Goal: Task Accomplishment & Management: Use online tool/utility

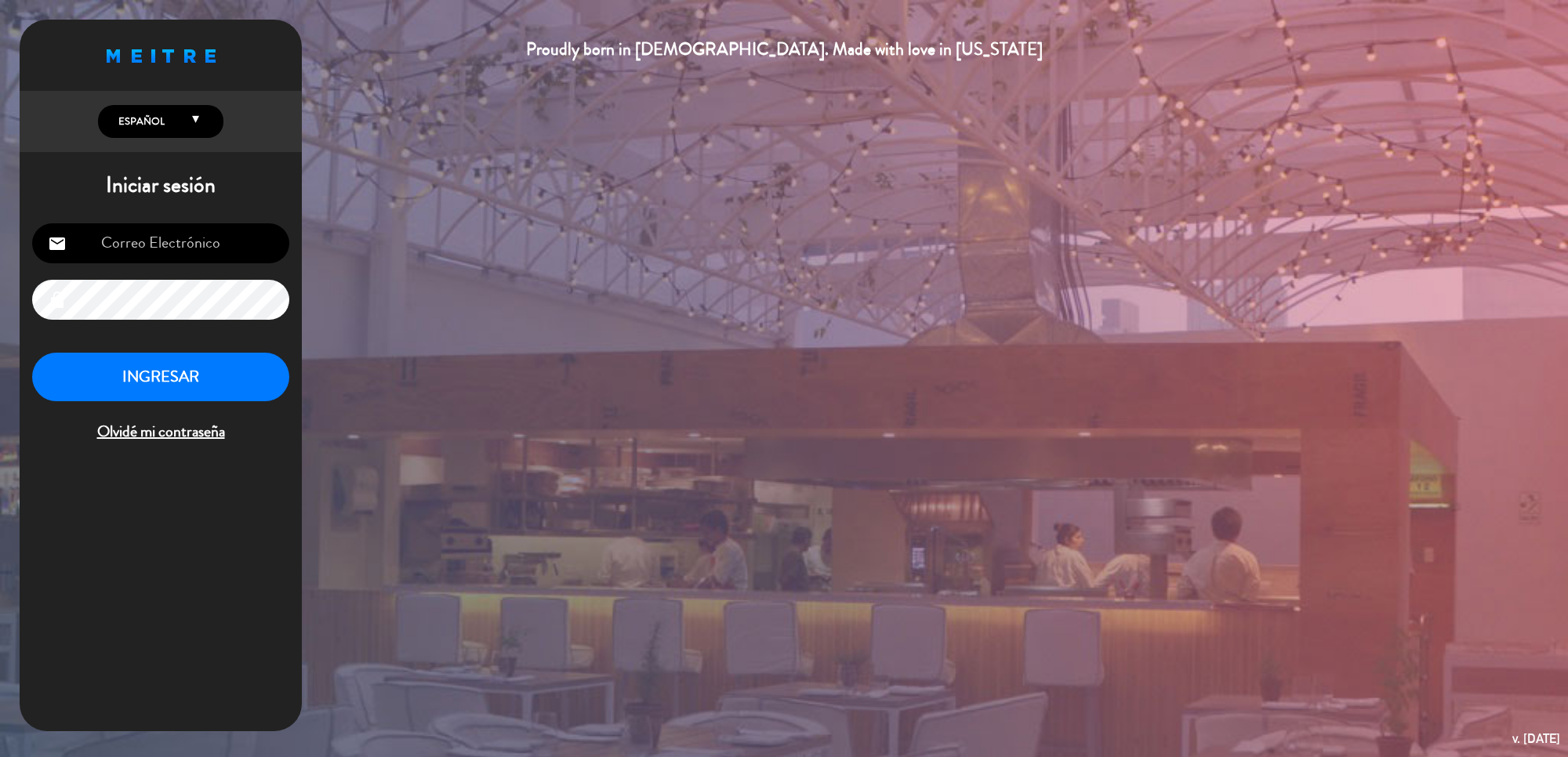
type input "[DOMAIN_NAME][EMAIL_ADDRESS][DOMAIN_NAME]"
click at [143, 373] on button "INGRESAR" at bounding box center [161, 378] width 257 height 50
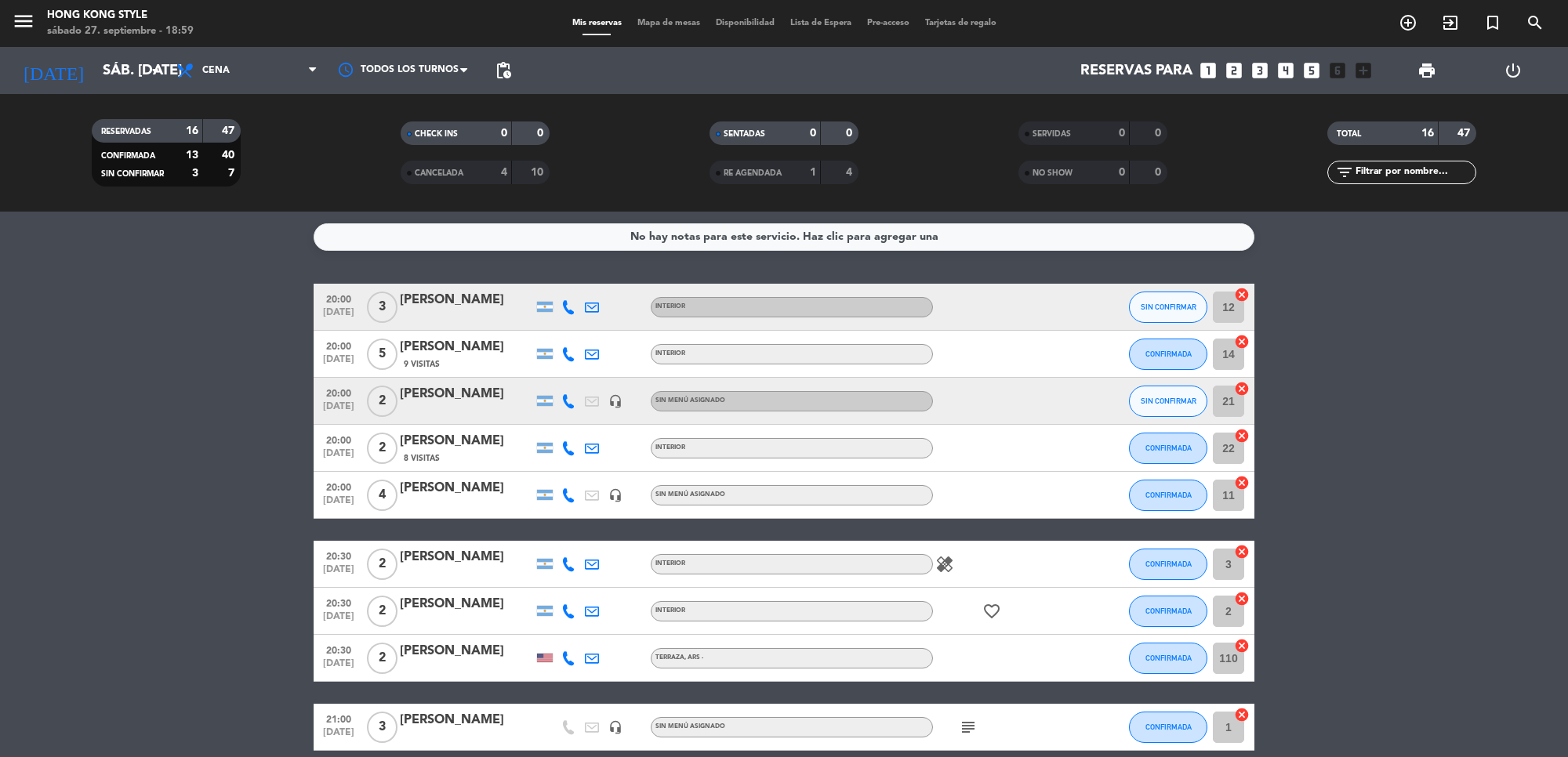
click at [640, 24] on span "Mapa de mesas" at bounding box center [669, 24] width 79 height 9
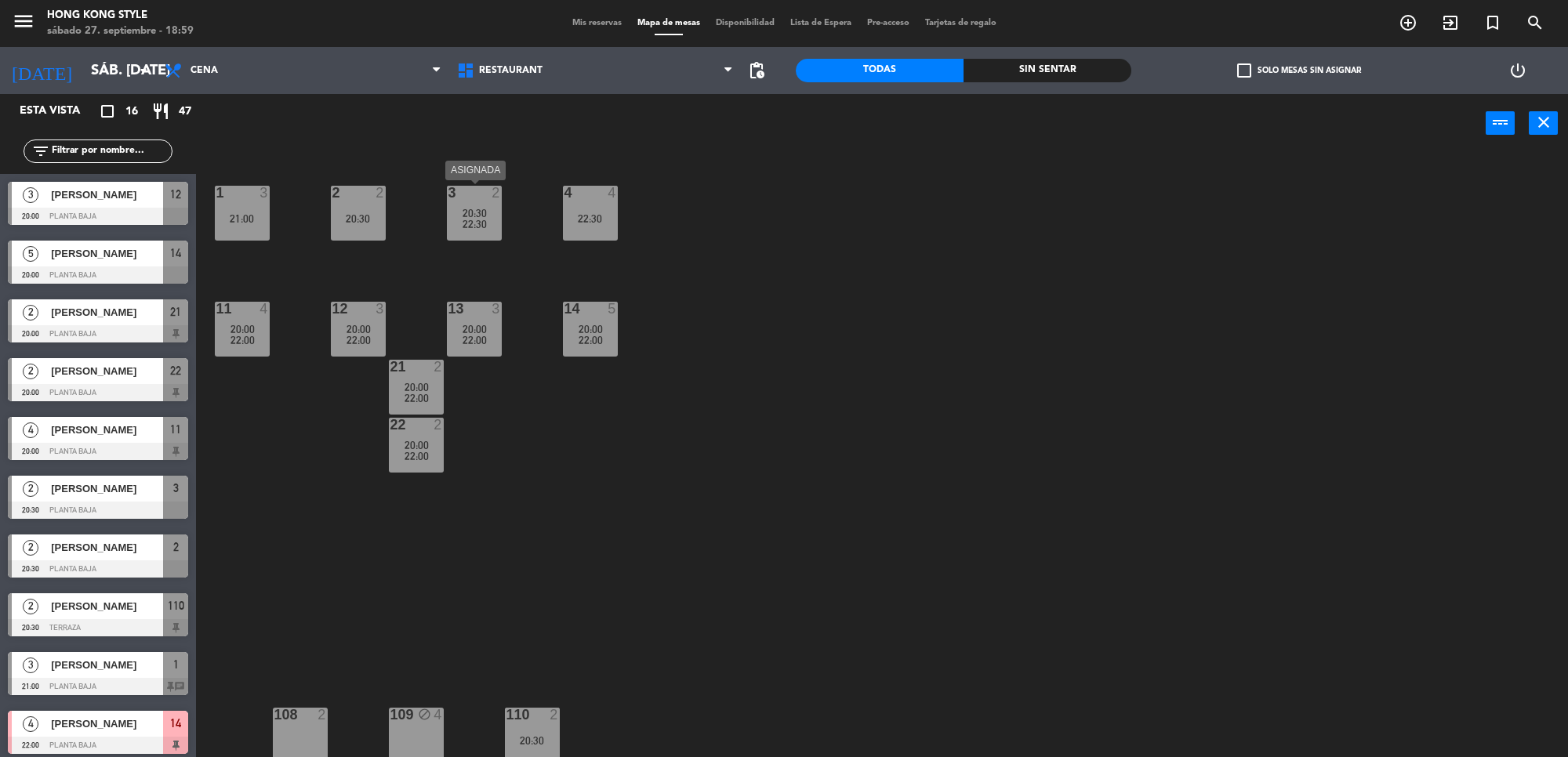
click at [464, 228] on span "22:30" at bounding box center [475, 224] width 24 height 12
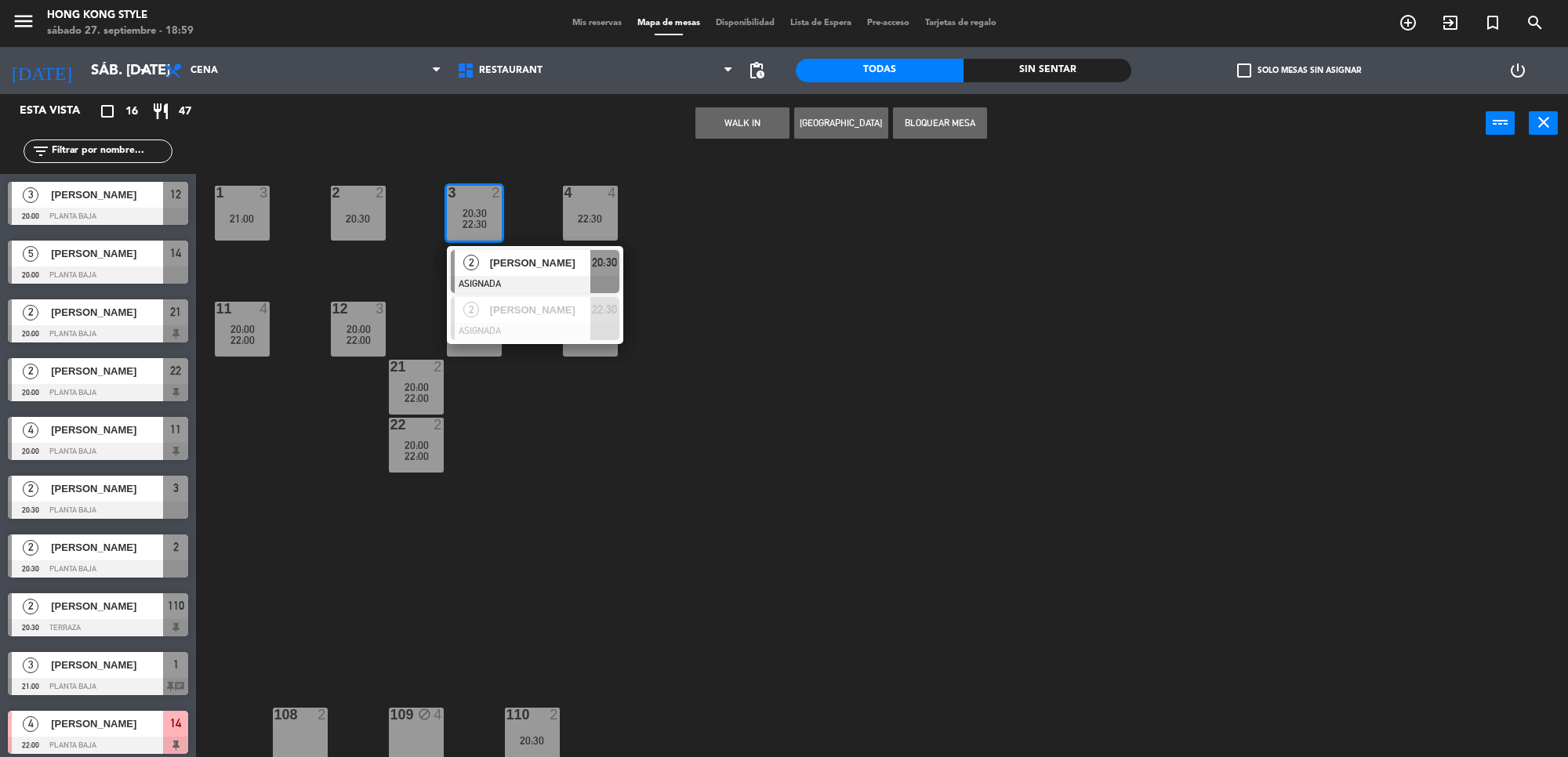
click at [420, 288] on div "1 3 21:00 2 2 20:30 3 2 20:30 22:30 2 [PERSON_NAME] ASIGNADA 20:30 2 [PERSON_NA…" at bounding box center [890, 460] width 1356 height 605
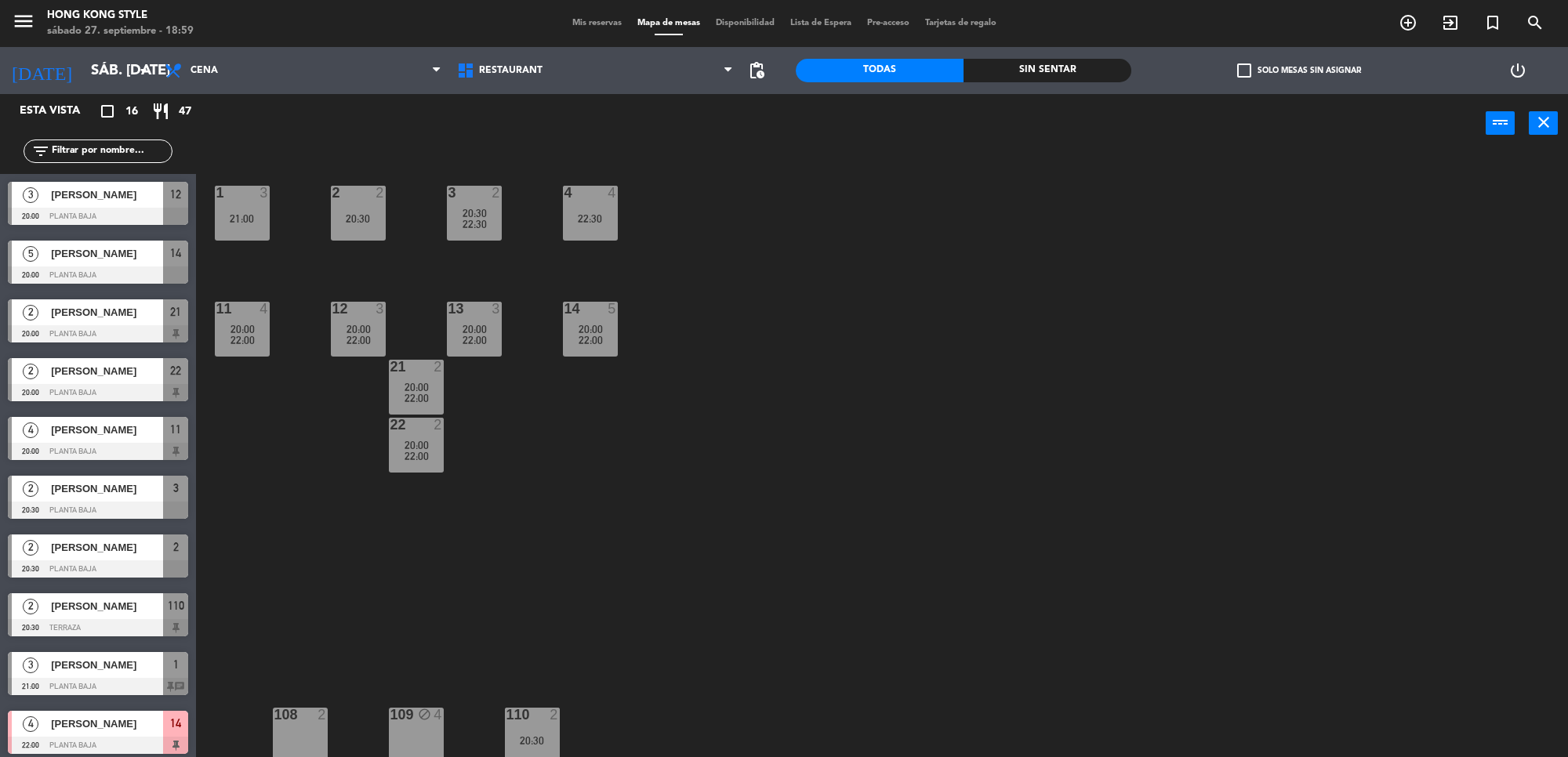
click at [614, 335] on div "22:00" at bounding box center [590, 340] width 55 height 11
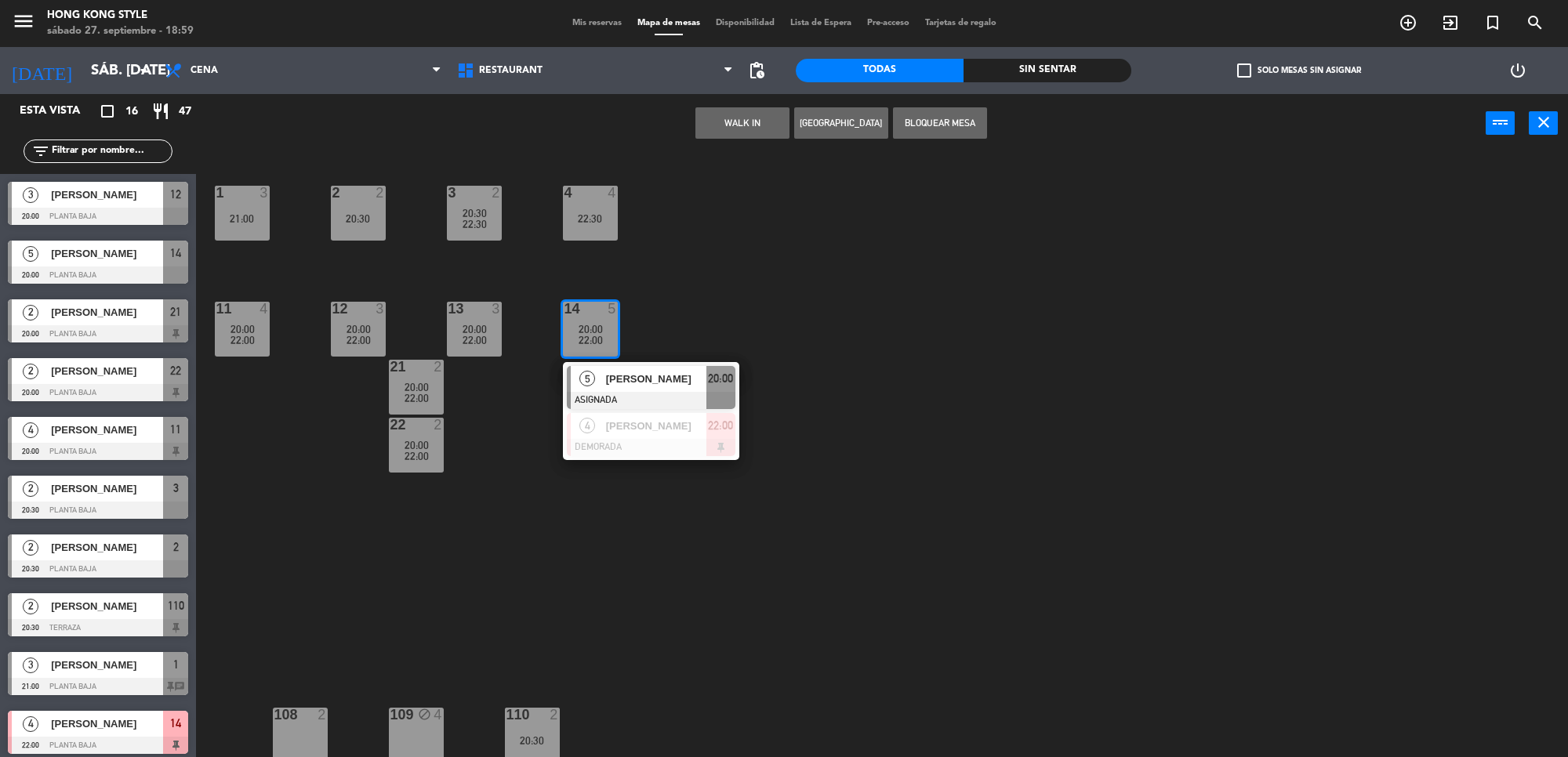
click at [722, 264] on div "1 3 21:00 2 2 20:30 3 2 20:30 22:30 4 4 22:30 11 4 20:00 22:00 12 3 20:00 22:00…" at bounding box center [890, 460] width 1356 height 605
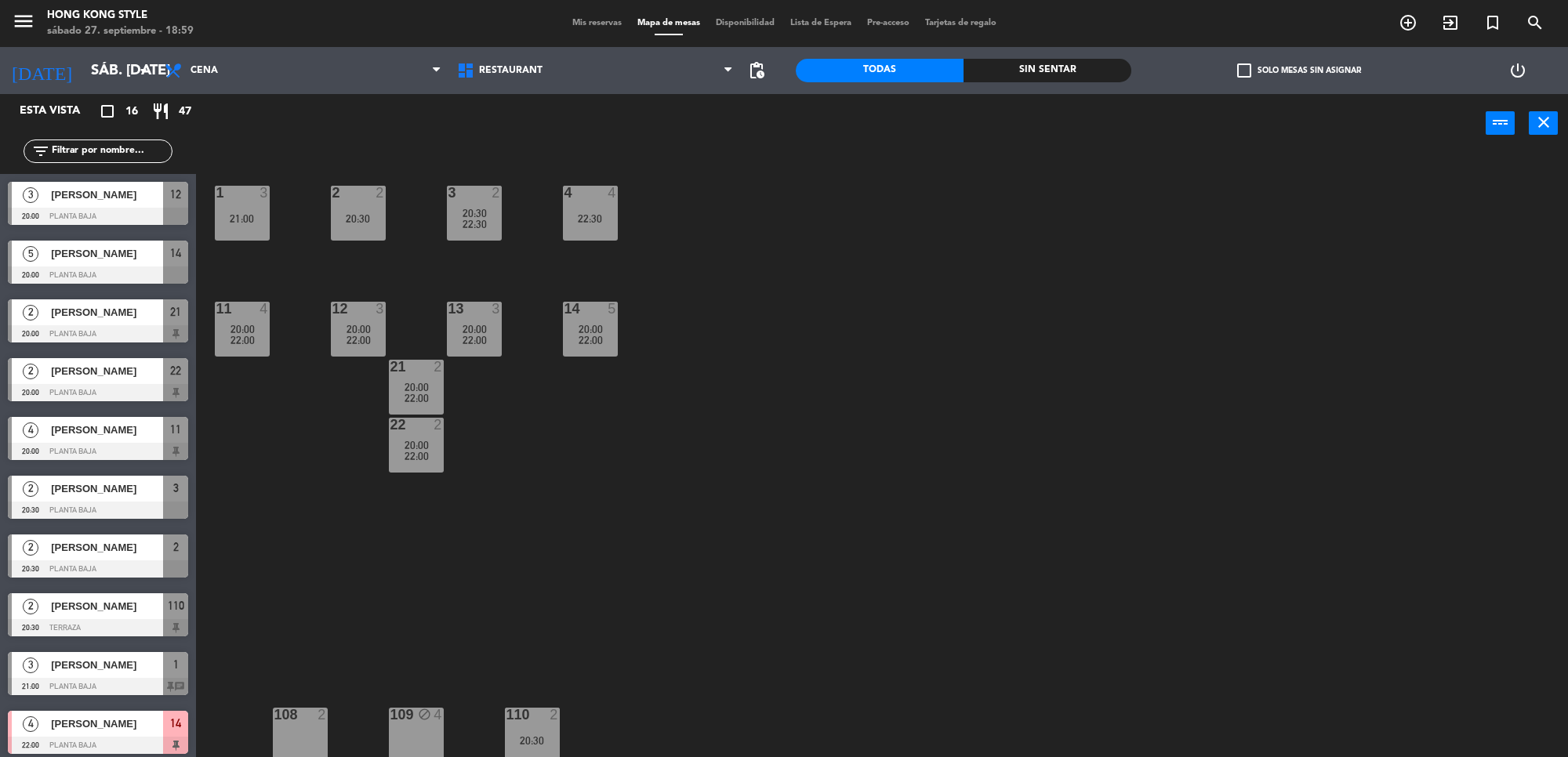
click at [580, 209] on div "4 4 22:30" at bounding box center [590, 213] width 55 height 55
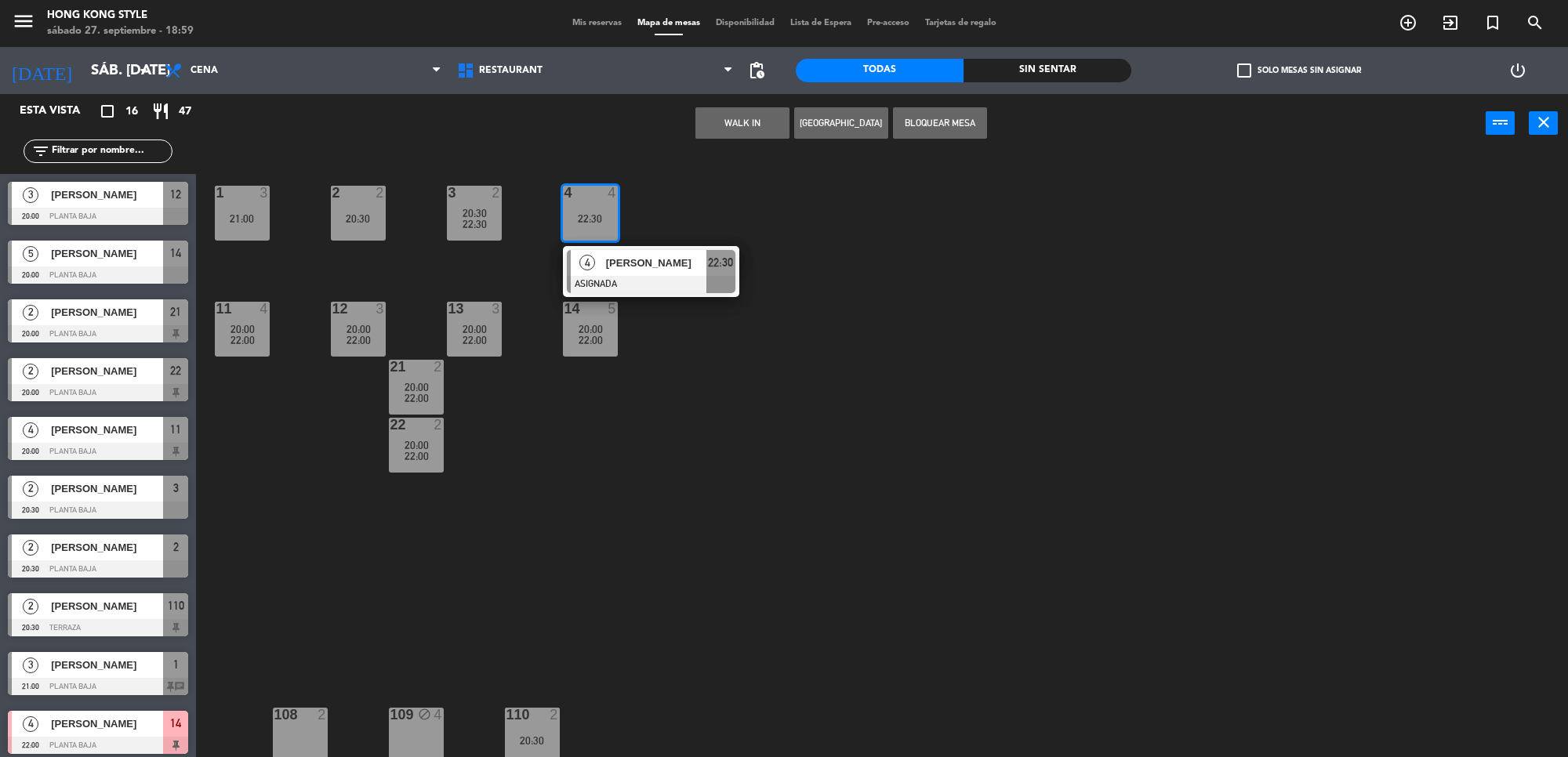
click at [672, 413] on div "1 3 21:00 2 2 20:30 3 2 20:30 22:30 4 4 22:30 4 [PERSON_NAME] ASIGNADA 22:30 11…" at bounding box center [890, 460] width 1356 height 605
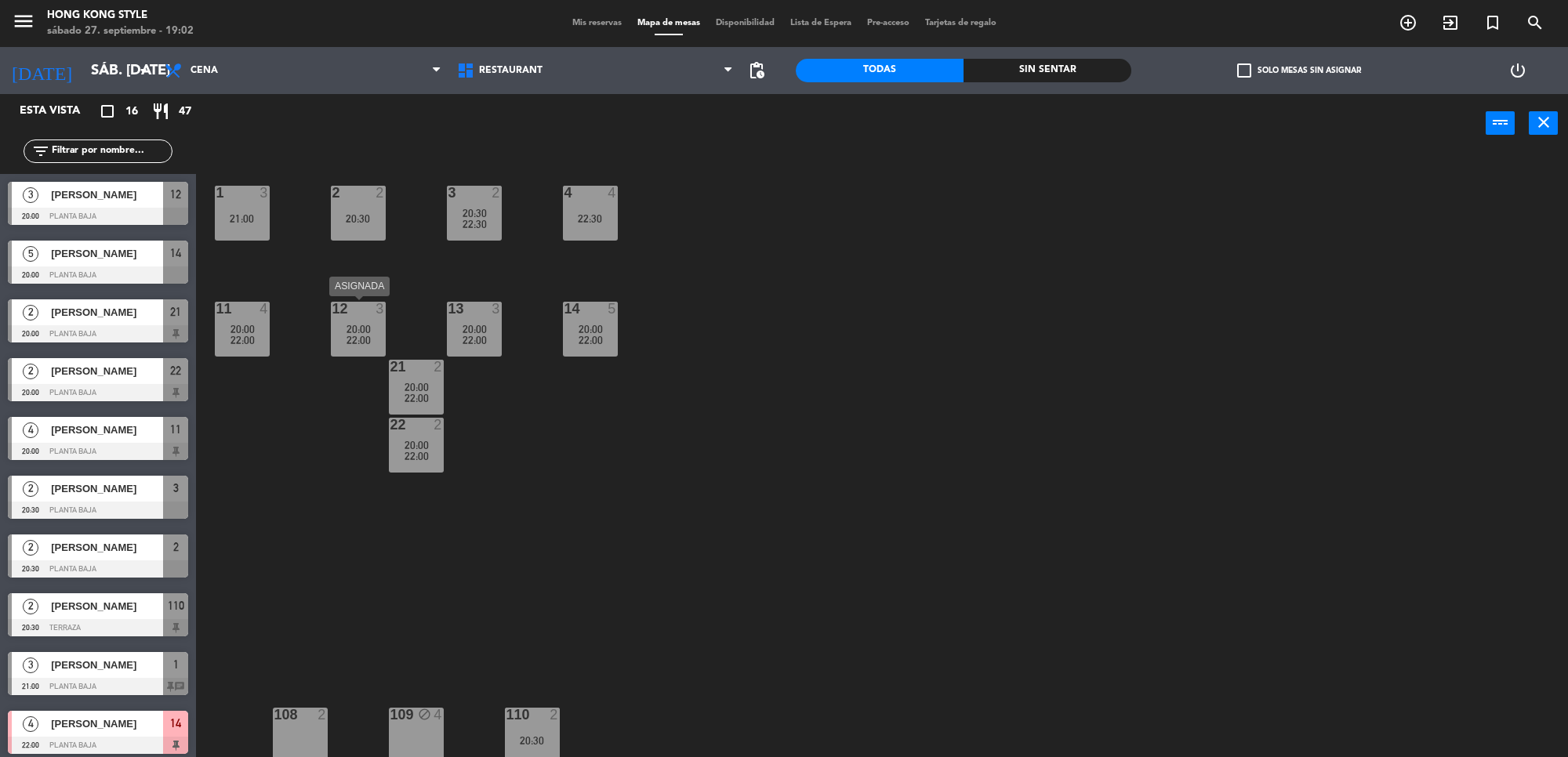
click at [350, 334] on span "22:00" at bounding box center [358, 340] width 24 height 12
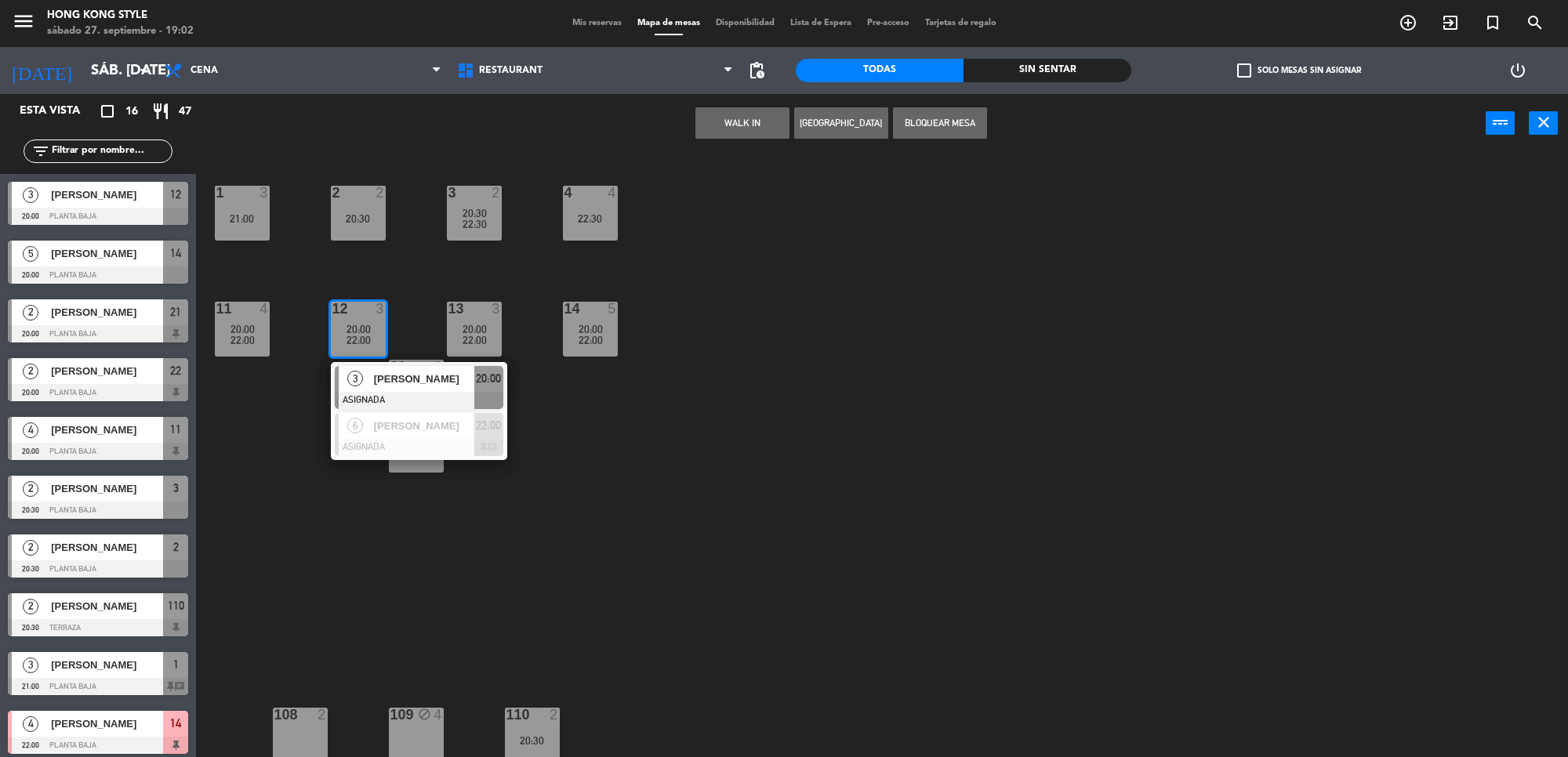
click at [715, 354] on div "1 3 21:00 2 2 20:30 3 2 20:30 22:30 4 4 22:30 11 4 20:00 22:00 12 3 20:00 22:00…" at bounding box center [890, 460] width 1356 height 605
